Goal: Information Seeking & Learning: Find specific fact

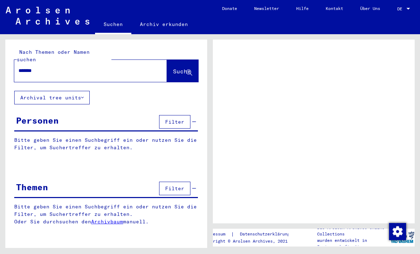
type input "*******"
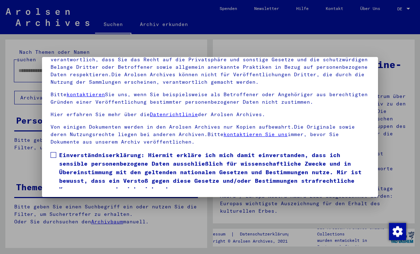
scroll to position [76, 0]
click at [52, 152] on span at bounding box center [54, 155] width 6 height 6
click at [57, 171] on label "Einverständniserklärung: Hiermit erkläre ich mich damit einverstanden, dass ich…" at bounding box center [210, 172] width 319 height 43
click at [53, 152] on span at bounding box center [54, 155] width 6 height 6
click at [67, 197] on button "Ich stimme zu" at bounding box center [78, 204] width 54 height 14
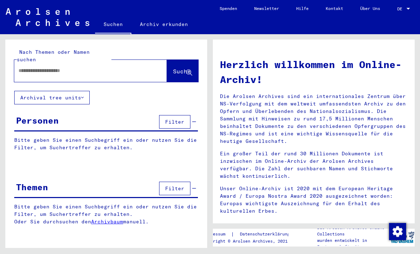
scroll to position [3, 0]
click at [31, 67] on input "text" at bounding box center [82, 70] width 127 height 7
type input "*******"
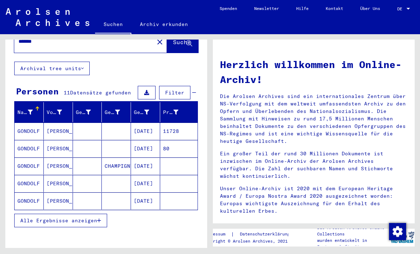
scroll to position [31, 0]
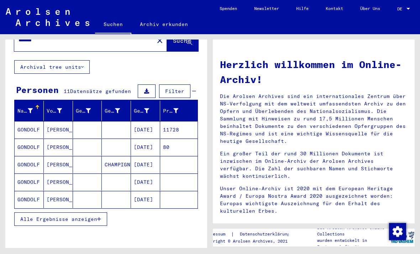
click at [38, 174] on mat-cell "GONDOLF" at bounding box center [29, 182] width 29 height 17
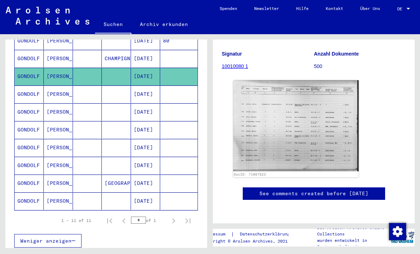
scroll to position [138, 0]
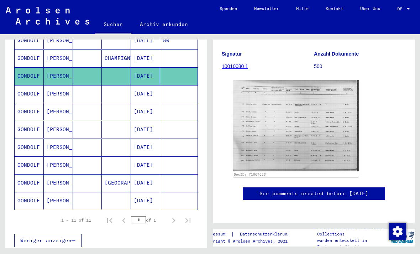
click at [34, 174] on mat-cell "GONDOLF" at bounding box center [29, 182] width 29 height 17
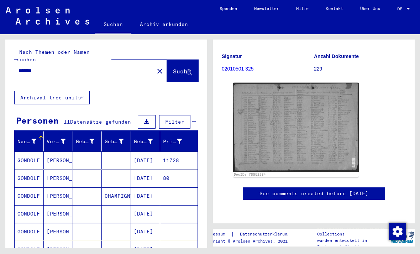
click at [153, 70] on button "close" at bounding box center [160, 71] width 14 height 14
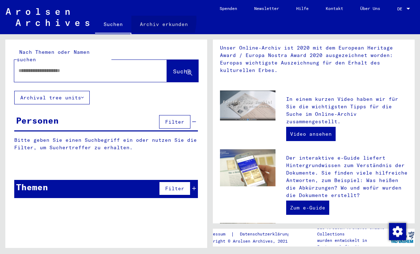
click at [151, 20] on link "Archiv erkunden" at bounding box center [163, 24] width 65 height 17
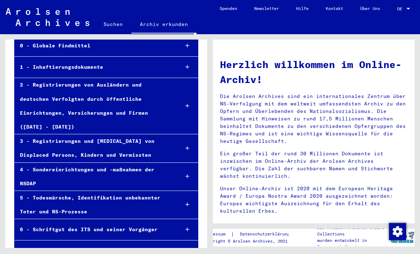
scroll to position [17, 0]
click at [118, 21] on link "Suchen" at bounding box center [113, 24] width 36 height 17
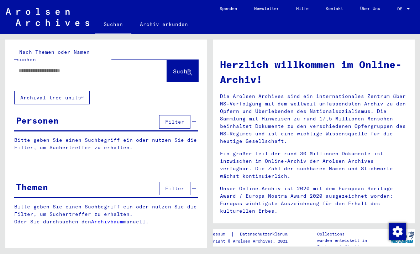
type input "*******"
